Goal: Task Accomplishment & Management: Manage account settings

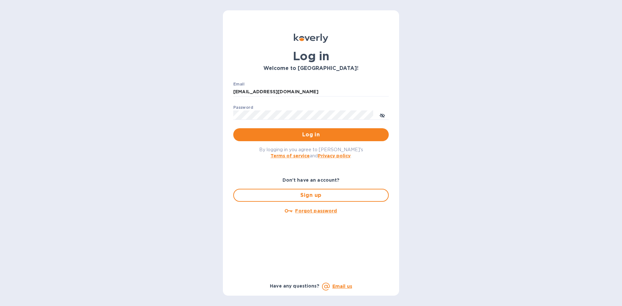
click at [281, 0] on html "Log in Welcome to Koverly! Email rapidliquors@yahoo.com ​ Password ​ Log in By …" at bounding box center [311, 153] width 622 height 306
type input "rapidliquors@yahoo.com"
click at [316, 139] on span "Log in" at bounding box center [310, 135] width 145 height 8
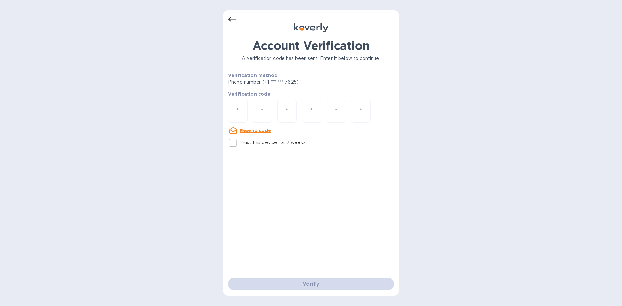
click at [240, 109] on input "number" at bounding box center [238, 111] width 8 height 12
drag, startPoint x: 237, startPoint y: 141, endPoint x: 236, endPoint y: 135, distance: 5.8
click at [236, 141] on input "Trust this device for 2 weeks" at bounding box center [233, 143] width 14 height 14
checkbox input "true"
click at [235, 113] on input "number" at bounding box center [238, 111] width 8 height 12
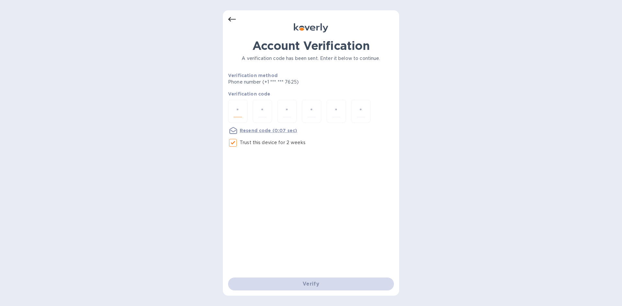
type input "9"
type input "5"
type input "4"
type input "9"
type input "2"
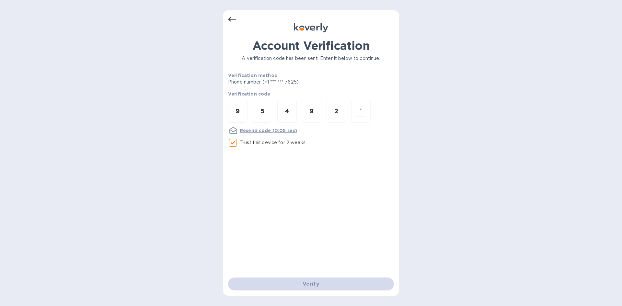
type input "8"
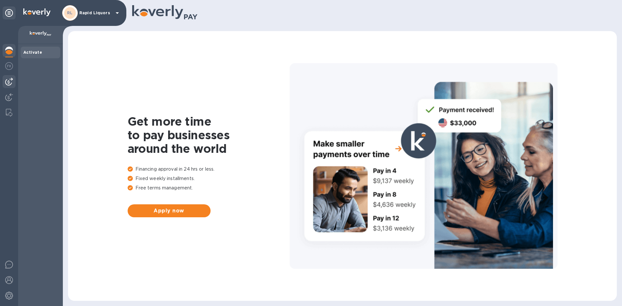
click at [8, 84] on img at bounding box center [9, 82] width 8 height 8
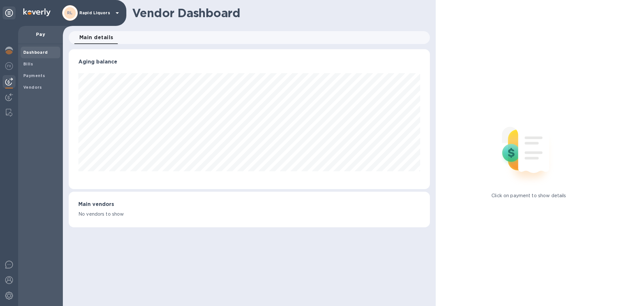
scroll to position [140, 361]
click at [35, 63] on span "Bills" at bounding box center [40, 64] width 34 height 6
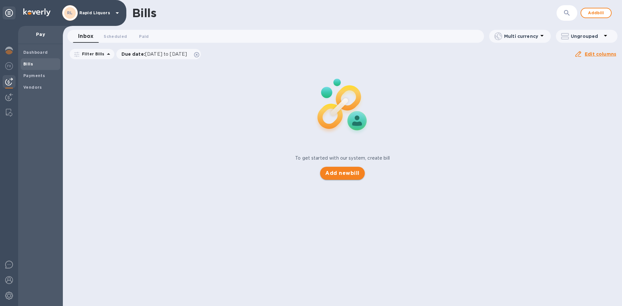
click at [349, 173] on span "Add new bill" at bounding box center [342, 173] width 34 height 8
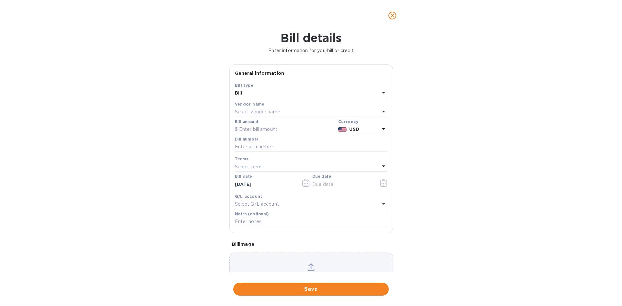
click at [283, 103] on div "Vendor name" at bounding box center [311, 104] width 153 height 7
click at [282, 113] on div "Select vendor name" at bounding box center [307, 112] width 145 height 9
click at [275, 129] on input "text" at bounding box center [312, 130] width 114 height 10
click at [262, 148] on p "Zall & Sons" at bounding box center [308, 148] width 137 height 7
click at [261, 127] on input "text" at bounding box center [285, 130] width 101 height 10
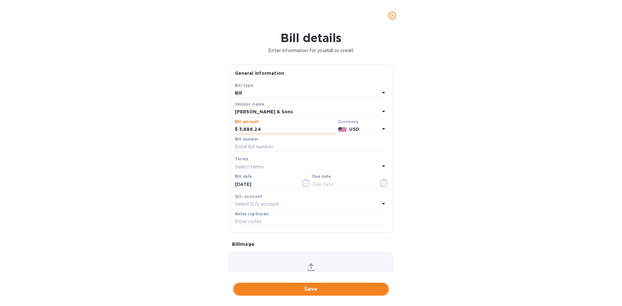
type input "3,886.24"
type input "215693"
click at [383, 185] on icon "button" at bounding box center [383, 183] width 7 height 8
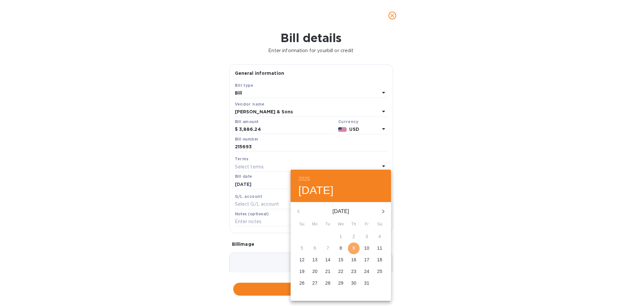
drag, startPoint x: 356, startPoint y: 248, endPoint x: 353, endPoint y: 249, distance: 3.5
click at [355, 248] on span "9" at bounding box center [354, 248] width 12 height 6
type input "10/09/2025"
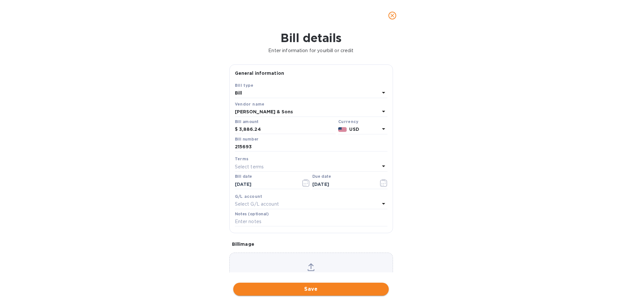
click at [327, 292] on span "Save" at bounding box center [310, 289] width 145 height 8
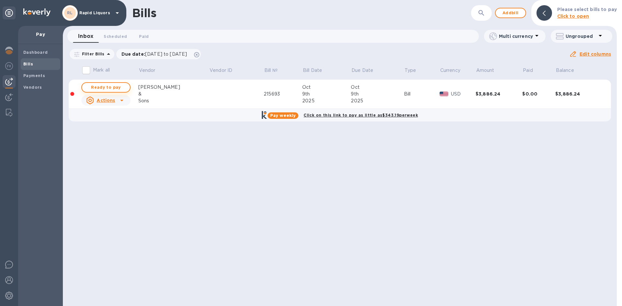
click at [113, 90] on span "Ready to pay" at bounding box center [106, 88] width 38 height 8
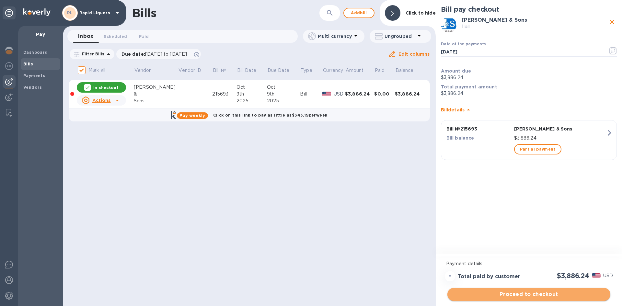
click at [520, 295] on span "Proceed to checkout" at bounding box center [529, 295] width 153 height 8
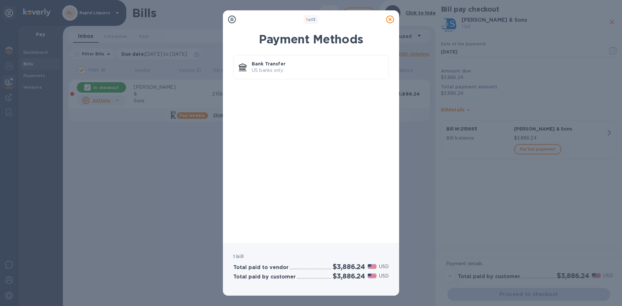
click at [278, 55] on div "Bank Transfer US banks only." at bounding box center [311, 144] width 166 height 187
click at [281, 69] on p "US banks only." at bounding box center [318, 70] width 132 height 7
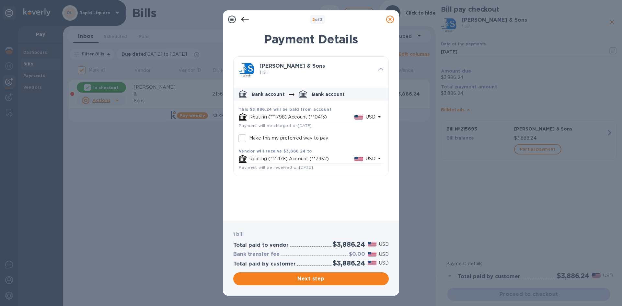
click at [357, 289] on div "1 bill Total paid to vendor $3,886.24 USD Bank transfer fee $0.00 USD Total pai…" at bounding box center [311, 258] width 176 height 75
click at [355, 285] on button "Next step" at bounding box center [311, 278] width 156 height 13
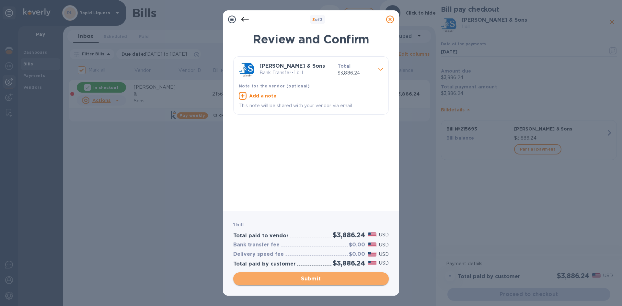
click at [353, 280] on span "Submit" at bounding box center [310, 279] width 145 height 8
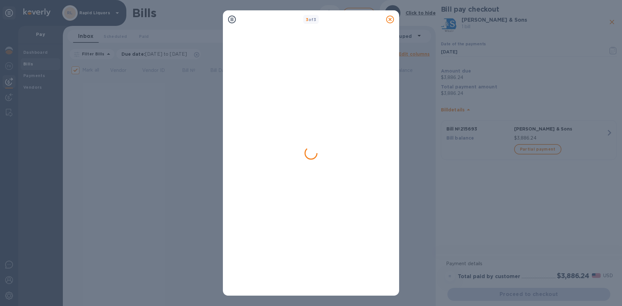
checkbox input "false"
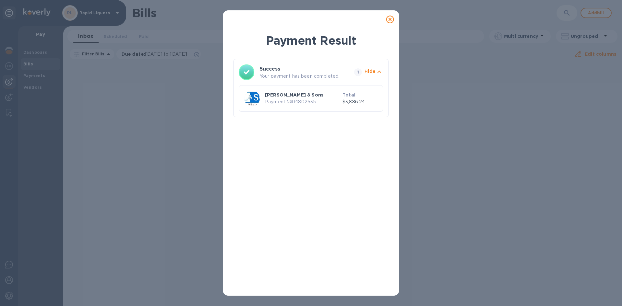
click at [390, 19] on icon at bounding box center [390, 20] width 8 height 8
